Goal: Communication & Community: Answer question/provide support

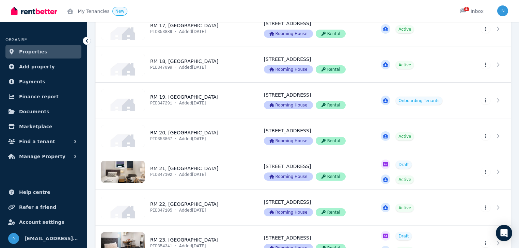
scroll to position [736, 0]
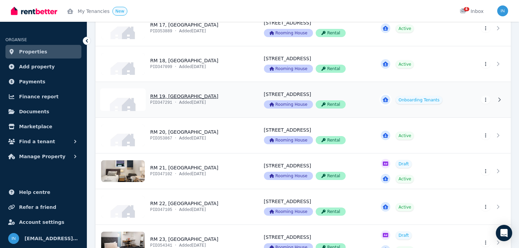
click at [172, 96] on link "View property details" at bounding box center [176, 99] width 160 height 35
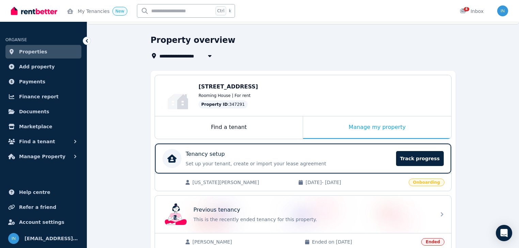
scroll to position [82, 0]
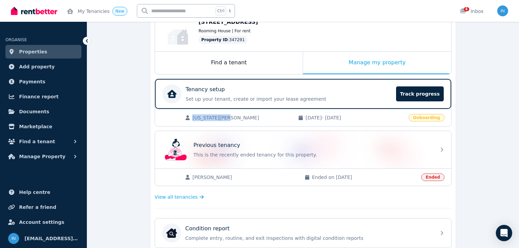
drag, startPoint x: 232, startPoint y: 117, endPoint x: 194, endPoint y: 117, distance: 38.2
click at [194, 117] on span "[US_STATE][PERSON_NAME]" at bounding box center [242, 118] width 99 height 7
copy span "[US_STATE][PERSON_NAME]"
click at [467, 7] on span "4" at bounding box center [466, 9] width 5 height 4
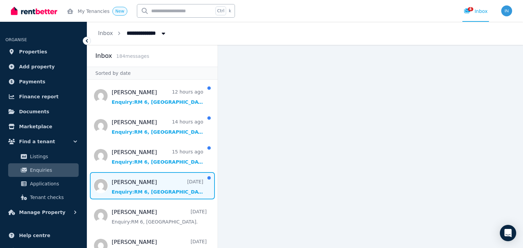
click at [146, 184] on span "Message list" at bounding box center [152, 185] width 131 height 27
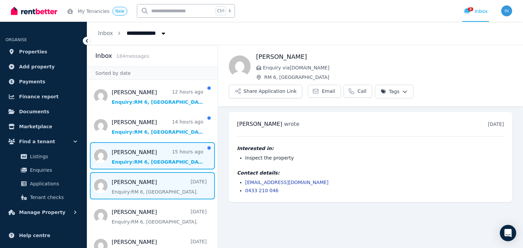
click at [162, 159] on span "Message list" at bounding box center [152, 155] width 131 height 27
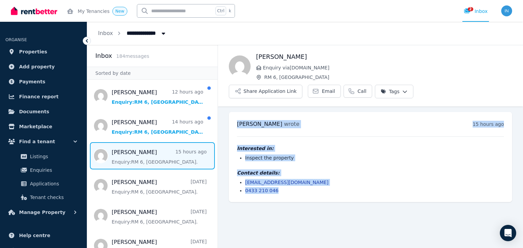
drag, startPoint x: 235, startPoint y: 98, endPoint x: 327, endPoint y: 176, distance: 120.9
click at [327, 176] on div "[PERSON_NAME] wrote 15 hours ago 6:02 pm [DATE][DATE] Interested in: Inspect th…" at bounding box center [371, 157] width 284 height 90
copy div "[PERSON_NAME] wrote 15 hours ago 6:02 pm [DATE][DATE] Interested in: Inspect th…"
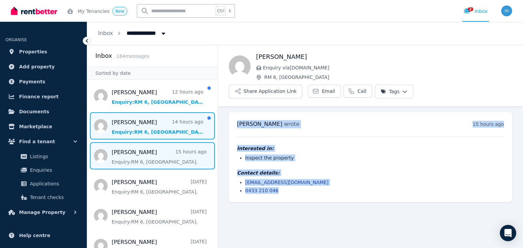
click at [151, 127] on span "Message list" at bounding box center [152, 125] width 131 height 27
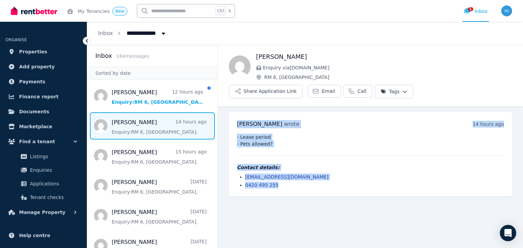
drag, startPoint x: 234, startPoint y: 92, endPoint x: 293, endPoint y: 165, distance: 93.6
click at [293, 165] on ul "[PERSON_NAME] wrote 14 hours ago 6:30 pm [DATE][DATE] - Lease period - Pets all…" at bounding box center [370, 155] width 305 height 96
copy div "[PERSON_NAME] wrote 14 hours ago 6:30 pm [DATE][DATE] - Lease period - Pets all…"
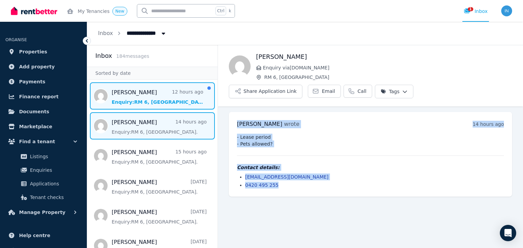
click at [149, 101] on span "Message list" at bounding box center [152, 95] width 131 height 27
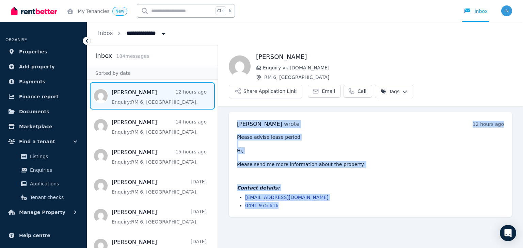
drag, startPoint x: 235, startPoint y: 93, endPoint x: 286, endPoint y: 187, distance: 107.8
click at [286, 187] on ul "[PERSON_NAME] wrote 12 hours ago 8:32 pm [DATE][DATE] Please advise lease perio…" at bounding box center [370, 165] width 305 height 116
copy div "[PERSON_NAME] wrote 12 hours ago 8:32 pm [DATE][DATE] Please advise lease perio…"
click at [299, 120] on div "[PERSON_NAME] wrote 12 hours ago 8:32 pm [DATE][DATE]" at bounding box center [370, 124] width 267 height 8
click at [272, 121] on span "[PERSON_NAME]" at bounding box center [259, 124] width 45 height 6
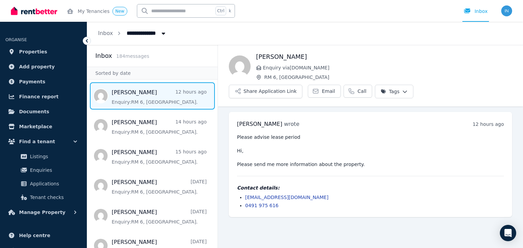
drag, startPoint x: 277, startPoint y: 106, endPoint x: 239, endPoint y: 106, distance: 37.8
click at [239, 120] on h3 "[PERSON_NAME] wrote" at bounding box center [268, 124] width 62 height 8
copy span "[PERSON_NAME]"
